Goal: Task Accomplishment & Management: Use online tool/utility

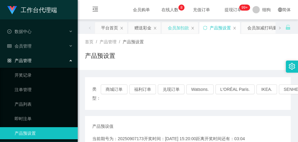
click at [183, 27] on div "会员加扣款" at bounding box center [178, 28] width 21 height 12
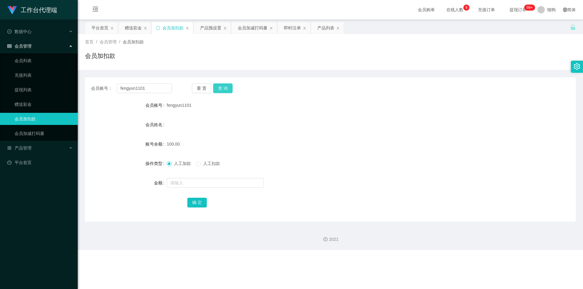
click at [226, 87] on button "查 询" at bounding box center [222, 88] width 19 height 10
click at [193, 142] on input "text" at bounding box center [215, 183] width 97 height 10
type input "50"
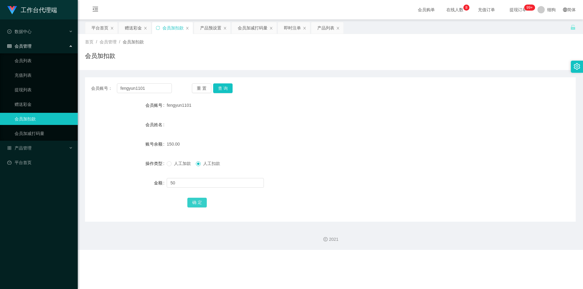
click at [197, 142] on button "确 定" at bounding box center [196, 203] width 19 height 10
click at [216, 87] on button "查 询" at bounding box center [222, 88] width 19 height 10
click at [224, 88] on button "查 询" at bounding box center [222, 88] width 19 height 10
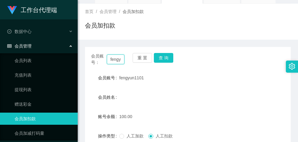
scroll to position [0, 15]
drag, startPoint x: 113, startPoint y: 60, endPoint x: 132, endPoint y: 57, distance: 19.4
click at [132, 57] on div "会员账号： fengyun1101 重 置 查 询" at bounding box center [188, 59] width 206 height 13
type input "f"
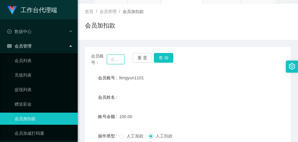
paste input "91142079"
type input "91142079"
click at [165, 58] on button "查 询" at bounding box center [163, 58] width 19 height 10
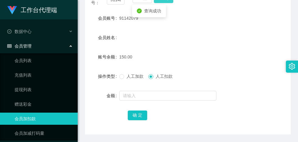
scroll to position [111, 0]
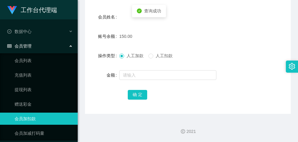
click at [149, 56] on div "人工加款 人工扣款" at bounding box center [148, 56] width 58 height 6
click at [152, 58] on span at bounding box center [150, 56] width 5 height 5
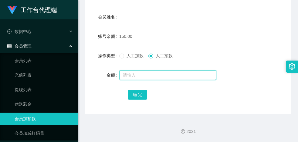
click at [135, 73] on input "text" at bounding box center [167, 75] width 97 height 10
type input "50"
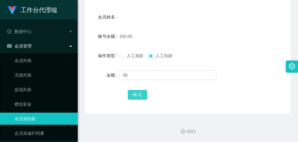
click at [141, 92] on button "确 定" at bounding box center [137, 95] width 19 height 10
click at [175, 39] on div "100.00" at bounding box center [179, 36] width 120 height 12
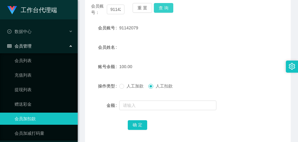
click at [164, 9] on button "查 询" at bounding box center [163, 8] width 19 height 10
click at [164, 9] on div "查询成功" at bounding box center [149, 11] width 34 height 12
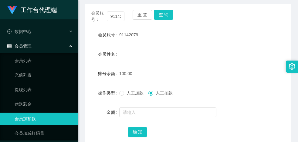
scroll to position [50, 0]
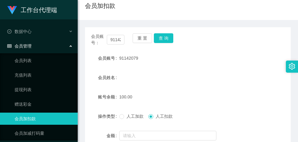
drag, startPoint x: 141, startPoint y: 60, endPoint x: 118, endPoint y: 59, distance: 22.2
click at [118, 59] on div "会员账号 91142079" at bounding box center [188, 58] width 206 height 12
copy div "会员账号 91142079"
